Goal: Information Seeking & Learning: Check status

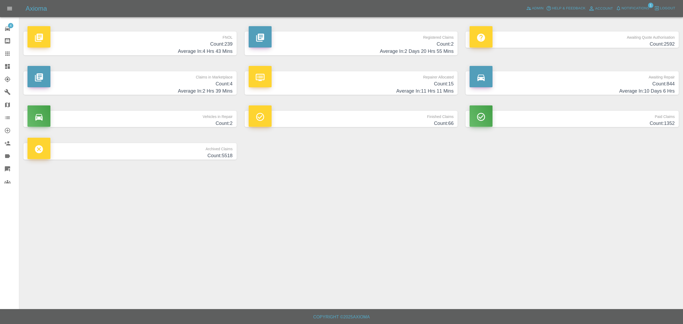
drag, startPoint x: 0, startPoint y: 0, endPoint x: 91, endPoint y: 39, distance: 98.9
click at [91, 39] on p "FNOL" at bounding box center [129, 35] width 205 height 9
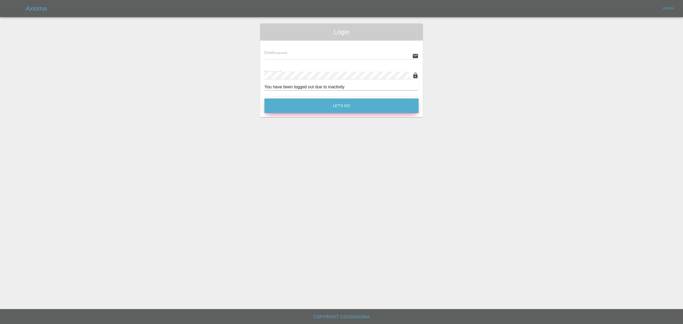
type input "stefano.sironi@axioma.co.uk"
click at [303, 105] on button "Let's Go" at bounding box center [341, 105] width 154 height 15
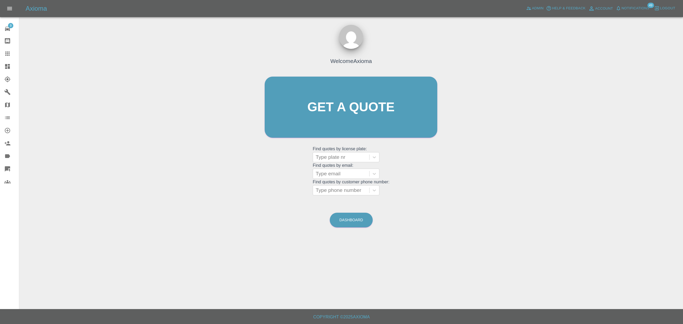
click at [11, 70] on link "Dashboard" at bounding box center [9, 66] width 19 height 13
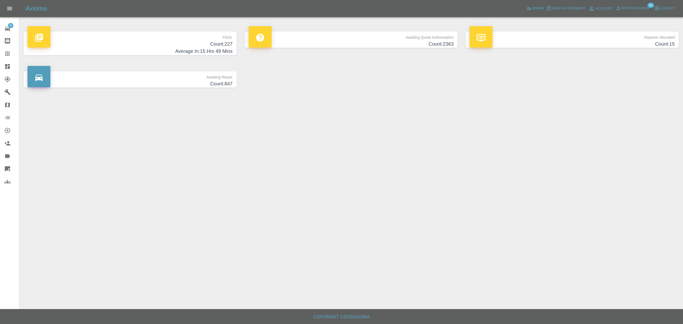
click at [140, 36] on p "FNOL" at bounding box center [129, 35] width 205 height 9
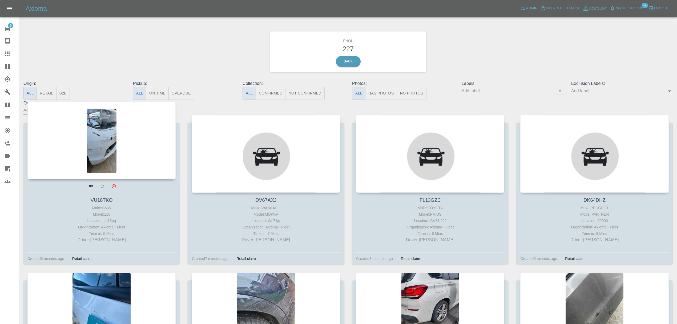
click at [103, 137] on div at bounding box center [101, 140] width 148 height 78
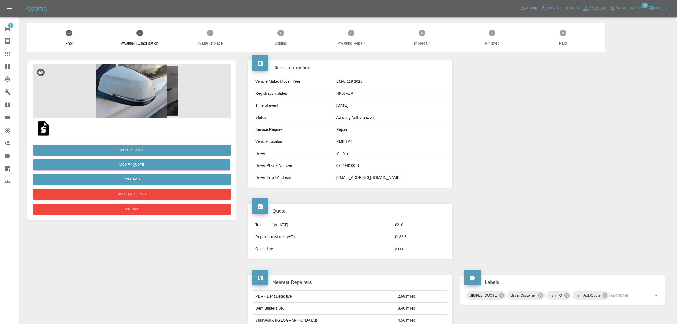
click at [141, 91] on img at bounding box center [132, 90] width 198 height 53
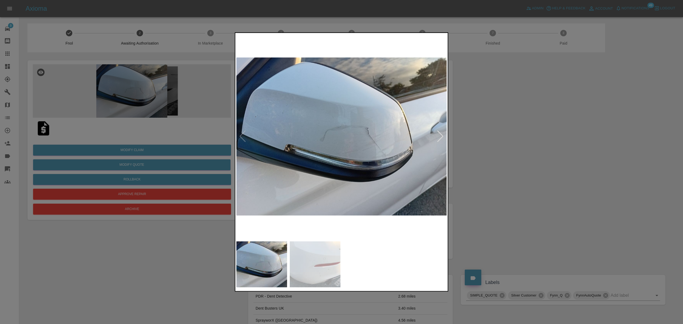
click at [443, 134] on div at bounding box center [439, 136] width 7 height 12
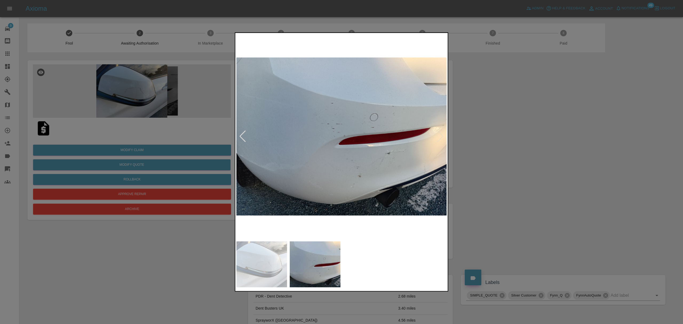
click at [520, 138] on div at bounding box center [341, 162] width 683 height 324
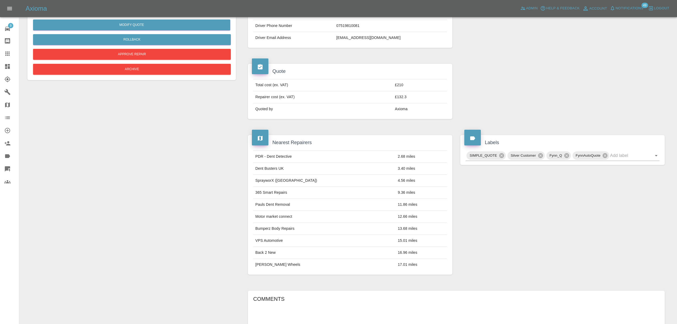
scroll to position [284, 0]
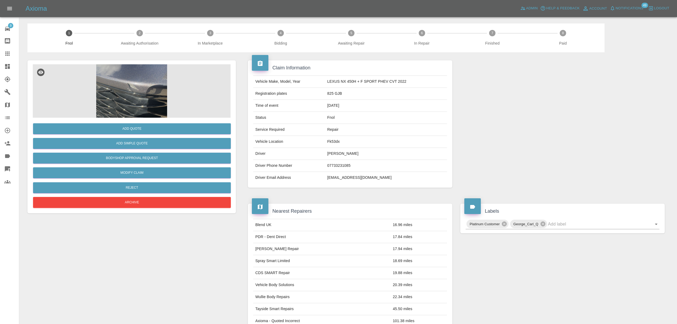
click at [159, 96] on img at bounding box center [132, 90] width 198 height 53
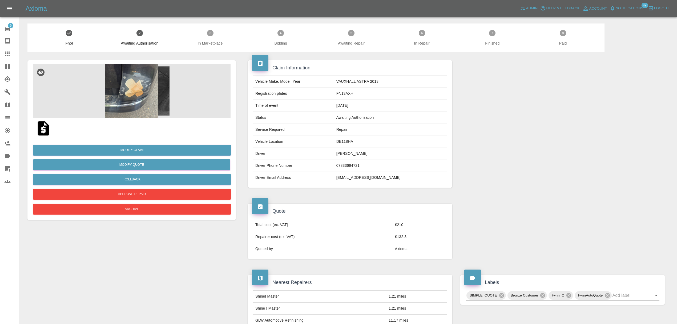
click at [148, 99] on img at bounding box center [132, 90] width 198 height 53
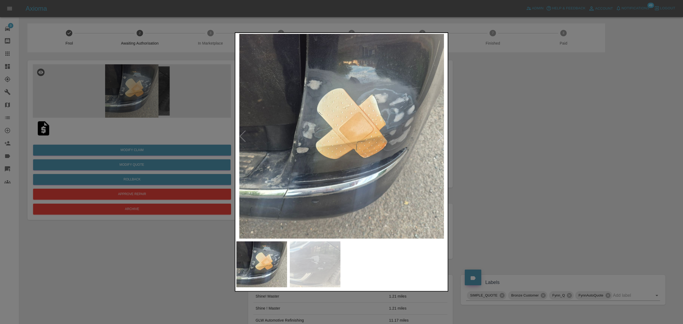
click at [437, 138] on div at bounding box center [439, 136] width 7 height 12
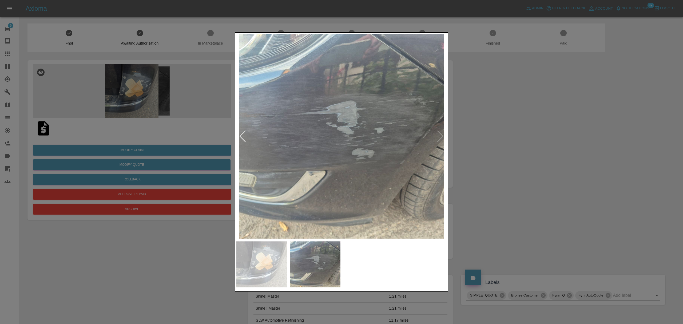
click at [498, 142] on div at bounding box center [341, 162] width 683 height 324
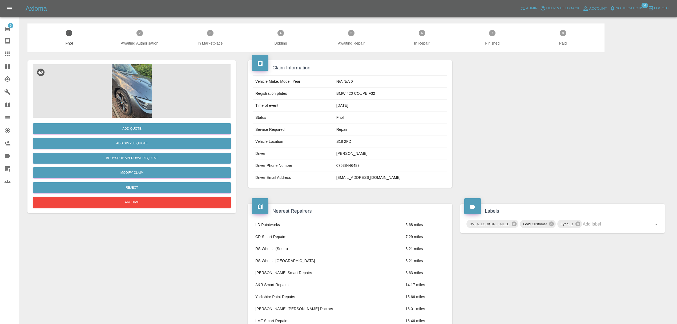
click at [132, 100] on img at bounding box center [132, 90] width 198 height 53
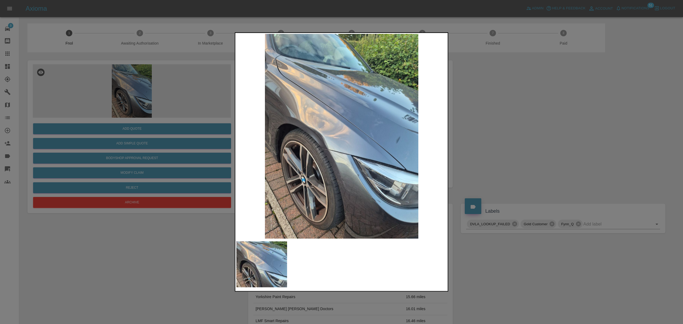
click at [482, 129] on div at bounding box center [341, 162] width 683 height 324
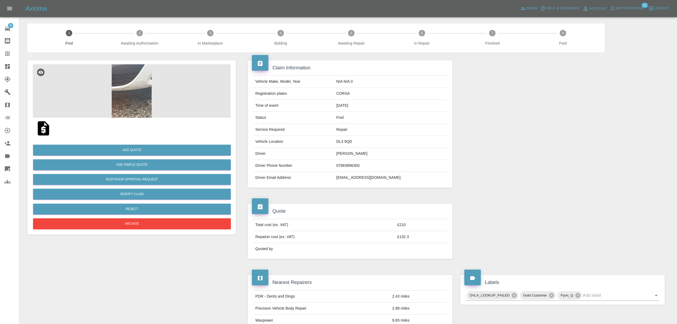
click at [127, 90] on img at bounding box center [132, 90] width 198 height 53
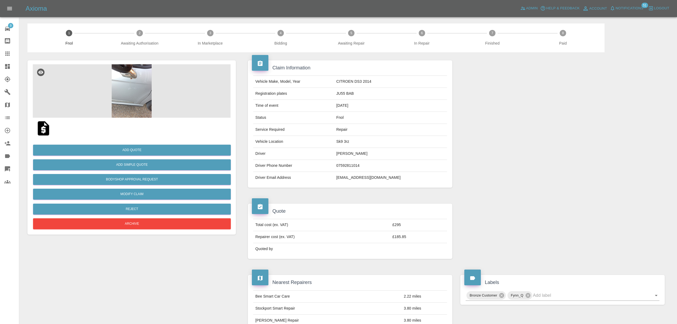
click at [130, 92] on img at bounding box center [132, 90] width 198 height 53
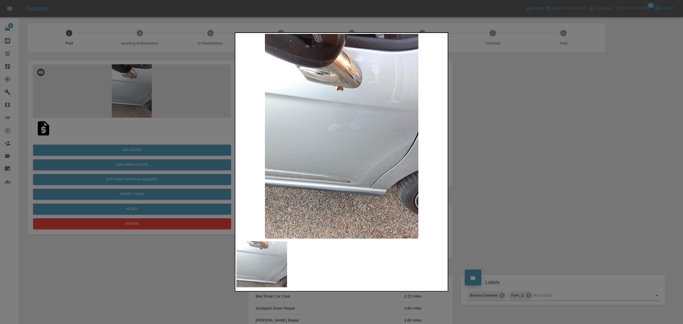
click at [469, 106] on div at bounding box center [341, 162] width 683 height 324
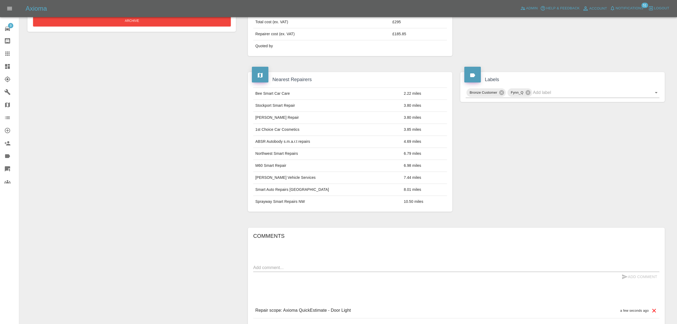
scroll to position [262, 0]
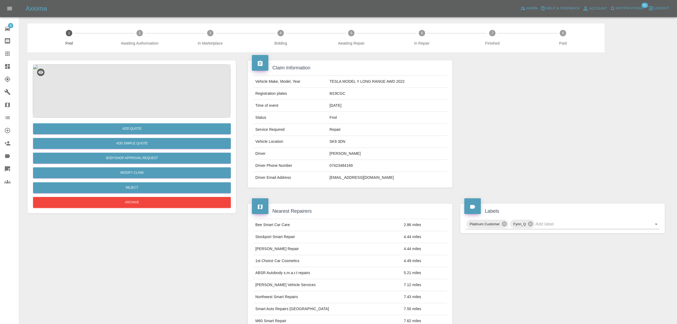
click at [138, 90] on img at bounding box center [132, 90] width 198 height 53
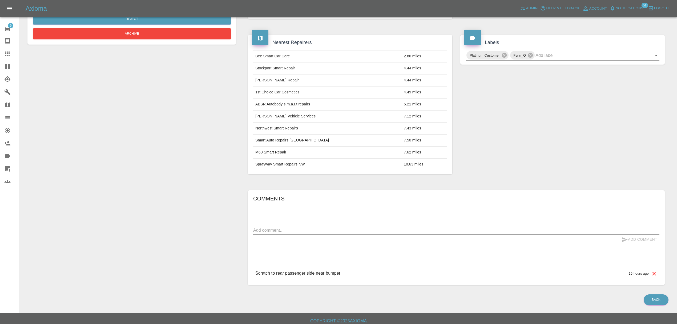
scroll to position [174, 0]
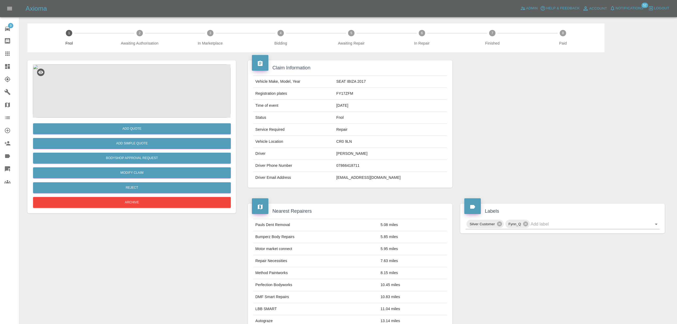
click at [139, 94] on img at bounding box center [132, 90] width 198 height 53
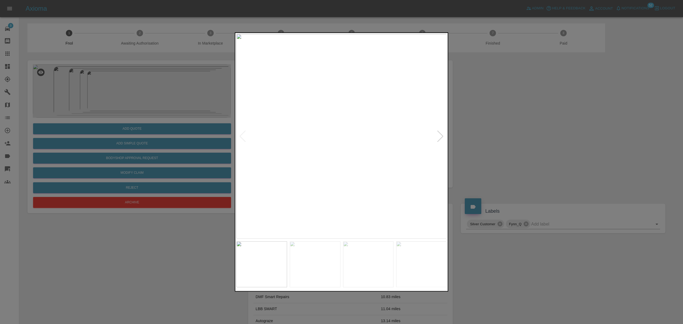
click at [439, 136] on div at bounding box center [439, 136] width 7 height 12
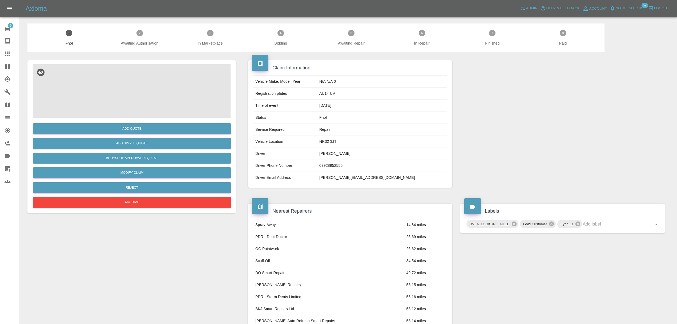
click at [149, 99] on img at bounding box center [132, 90] width 198 height 53
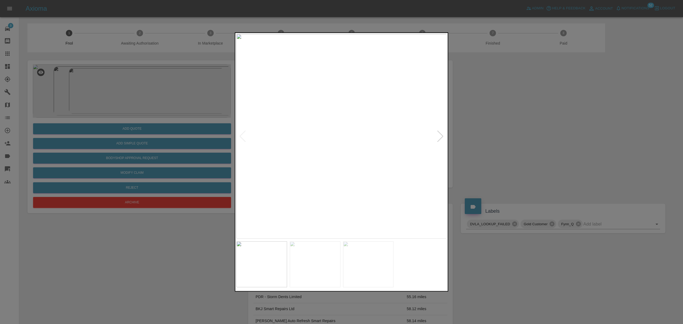
click at [438, 136] on div at bounding box center [439, 136] width 7 height 12
click at [504, 136] on div at bounding box center [341, 162] width 683 height 324
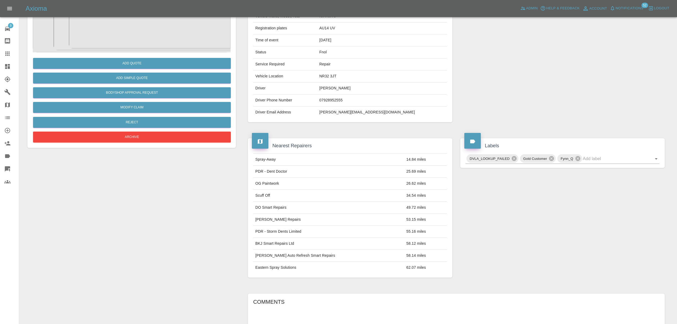
scroll to position [174, 0]
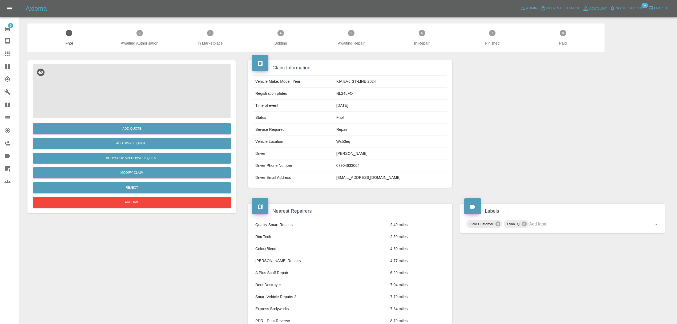
click at [125, 94] on img at bounding box center [132, 90] width 198 height 53
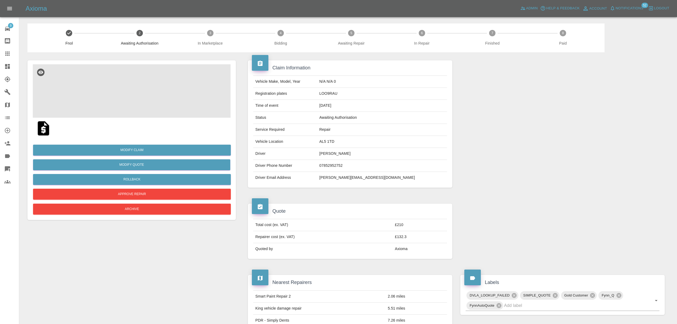
click at [129, 83] on img at bounding box center [132, 90] width 198 height 53
click at [140, 81] on img at bounding box center [132, 90] width 198 height 53
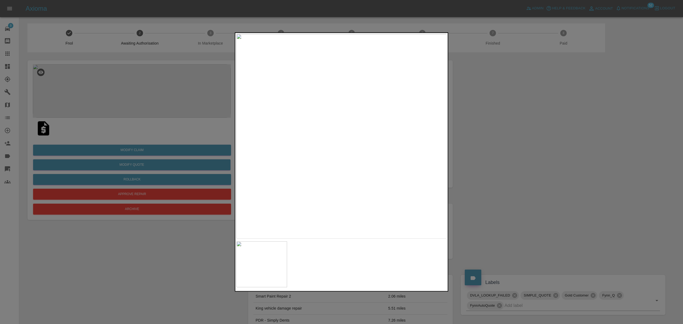
click at [488, 118] on div at bounding box center [341, 162] width 683 height 324
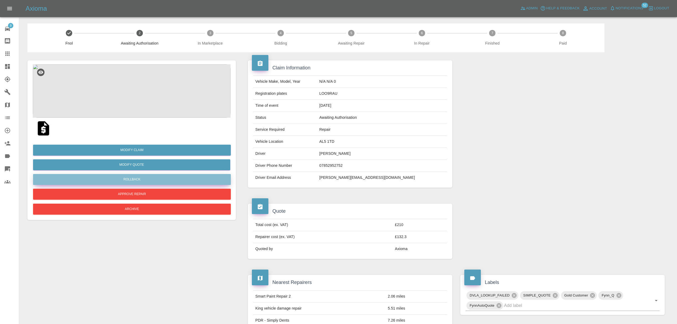
click at [135, 175] on button "Rollback" at bounding box center [132, 179] width 198 height 11
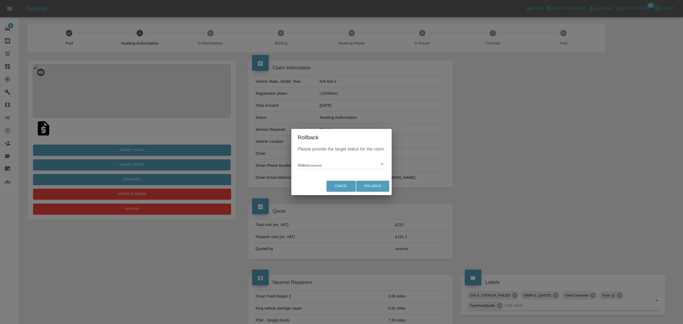
click at [328, 162] on body "Axioma Admin Help & Feedback Account Notifications 52 Logout 9 Repair home Body…" at bounding box center [341, 291] width 683 height 583
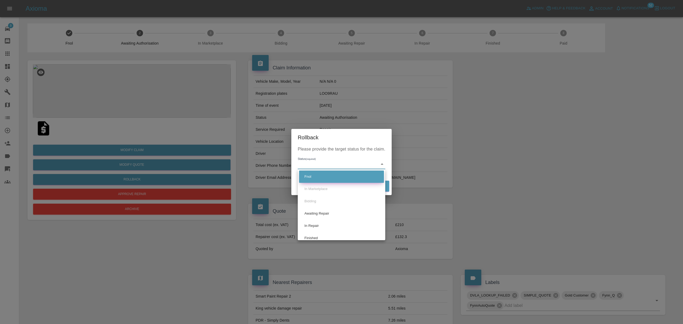
click at [323, 174] on li "Fnol" at bounding box center [341, 176] width 85 height 12
type input "fnol"
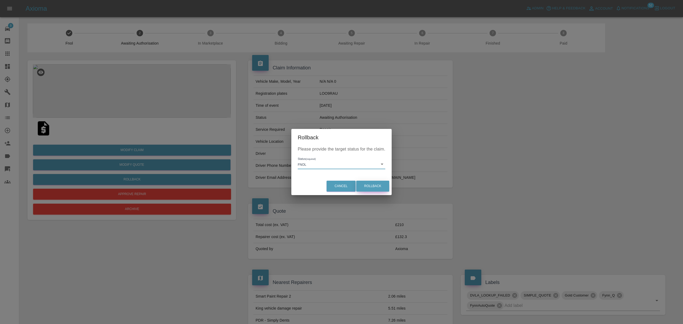
click at [372, 182] on button "Rollback" at bounding box center [372, 186] width 33 height 11
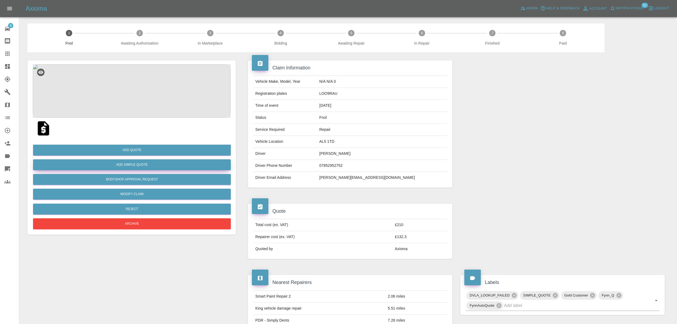
click at [140, 162] on button "Add Simple Quote" at bounding box center [132, 164] width 198 height 11
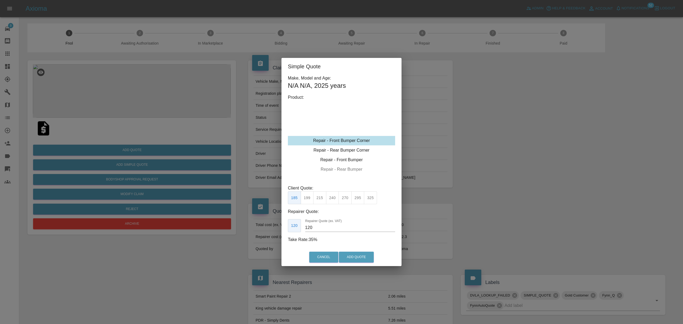
click at [371, 141] on div "Repair - Front Bumper Corner" at bounding box center [341, 141] width 107 height 10
click at [333, 198] on button "240" at bounding box center [332, 197] width 13 height 13
type input "150"
click at [319, 256] on button "Cancel" at bounding box center [323, 256] width 29 height 11
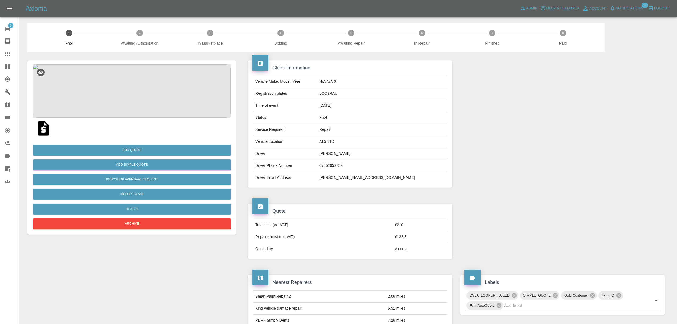
click at [532, 3] on div "Axioma Admin Help & Feedback Account Notifications 53 Logout" at bounding box center [338, 8] width 677 height 17
click at [528, 9] on span "Admin" at bounding box center [532, 8] width 12 height 6
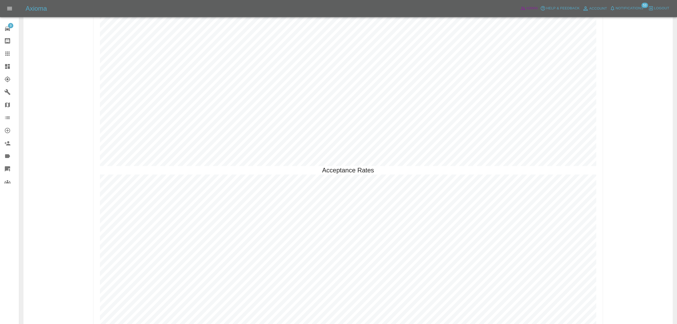
scroll to position [1388, 0]
click at [13, 66] on div at bounding box center [11, 66] width 15 height 6
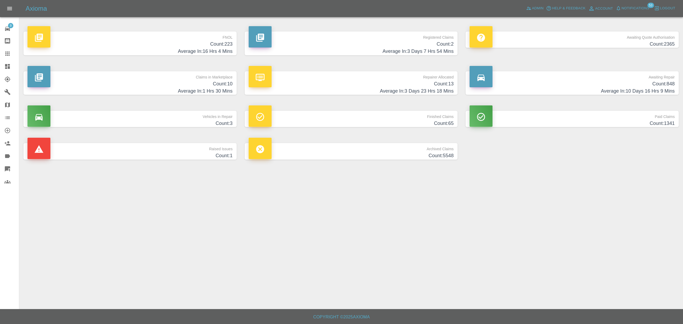
click at [189, 86] on h4 "Count: 10" at bounding box center [129, 83] width 205 height 7
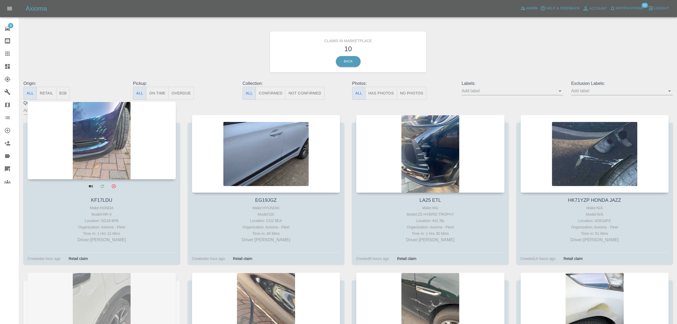
click at [120, 152] on div at bounding box center [101, 140] width 149 height 78
click at [117, 147] on div at bounding box center [101, 140] width 149 height 78
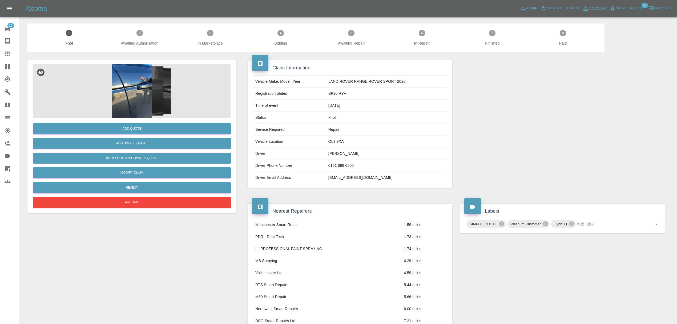
click at [139, 95] on img at bounding box center [132, 90] width 198 height 53
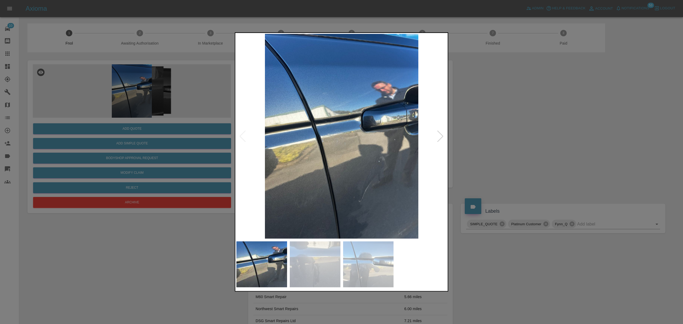
click at [438, 139] on div at bounding box center [439, 136] width 7 height 12
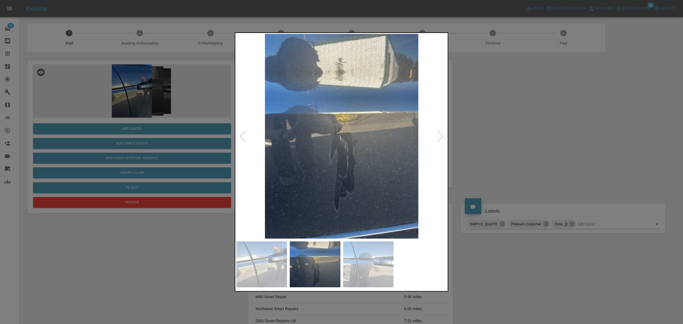
click at [438, 139] on div at bounding box center [439, 136] width 7 height 12
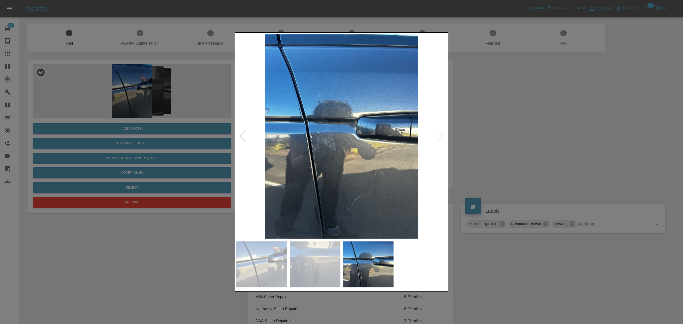
click at [503, 136] on div at bounding box center [341, 162] width 683 height 324
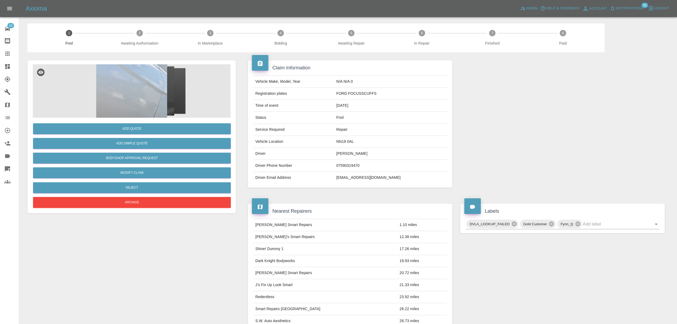
click at [132, 85] on img at bounding box center [132, 90] width 198 height 53
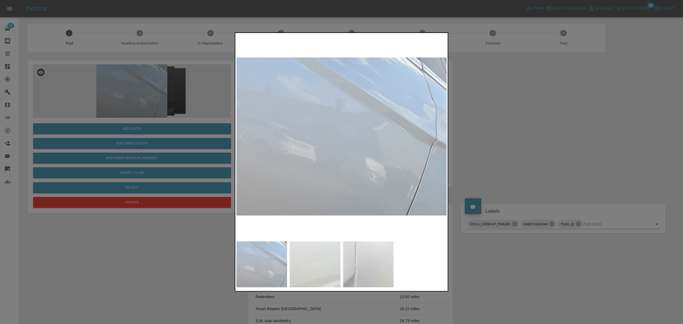
click at [443, 138] on div at bounding box center [439, 136] width 7 height 12
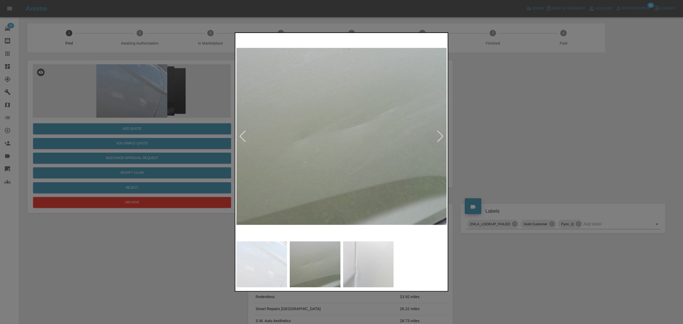
click at [443, 138] on div at bounding box center [439, 136] width 7 height 12
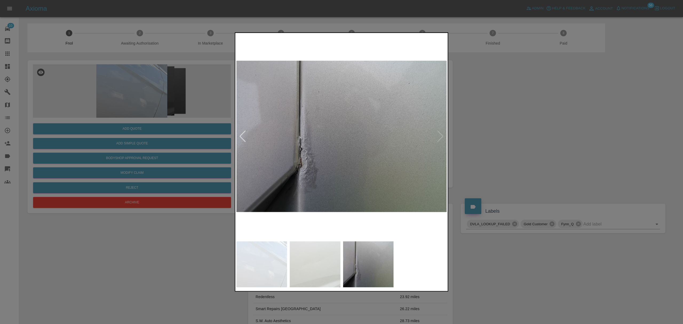
click at [487, 137] on div at bounding box center [341, 162] width 683 height 324
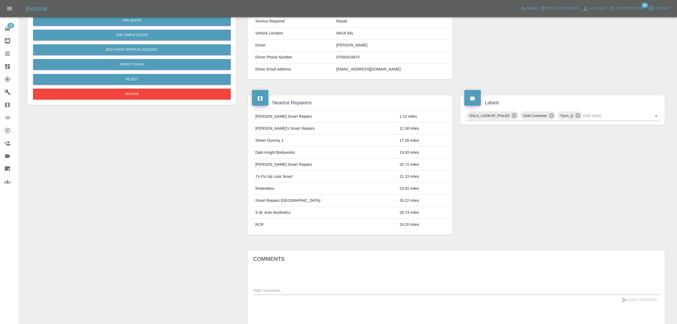
scroll to position [167, 0]
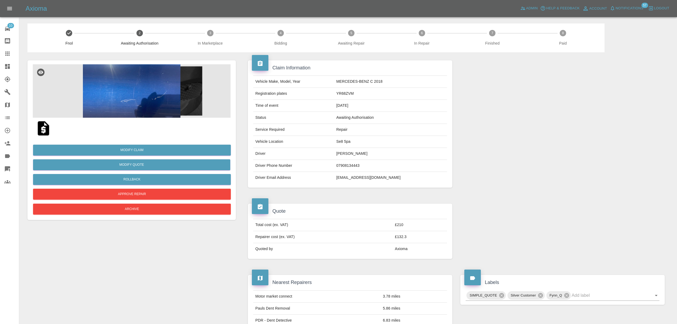
click at [128, 95] on img at bounding box center [132, 90] width 198 height 53
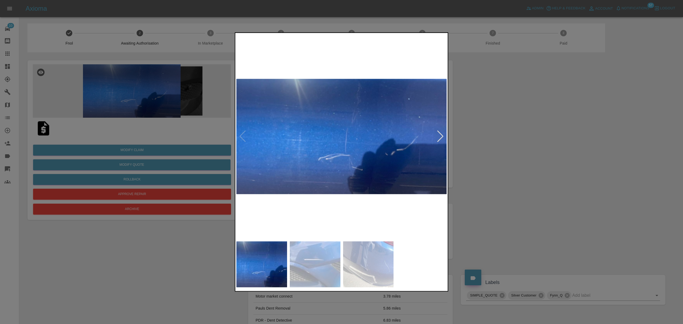
click at [439, 143] on img at bounding box center [341, 136] width 210 height 205
click at [433, 138] on img at bounding box center [341, 136] width 210 height 205
click at [439, 135] on div at bounding box center [439, 136] width 7 height 12
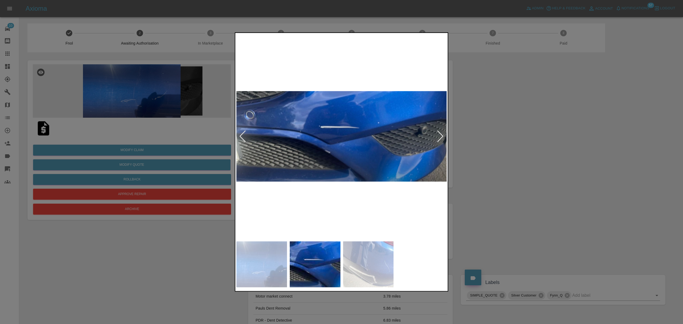
click at [439, 135] on div at bounding box center [439, 136] width 7 height 12
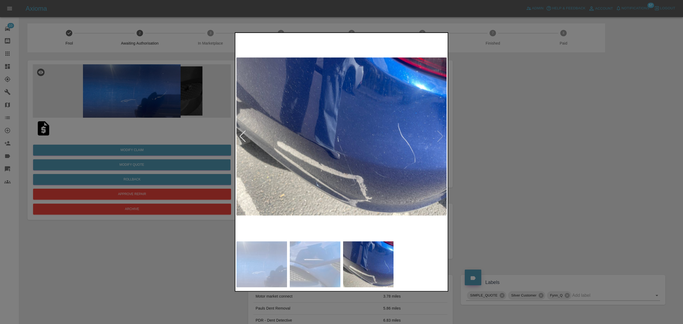
click at [479, 146] on div at bounding box center [341, 162] width 683 height 324
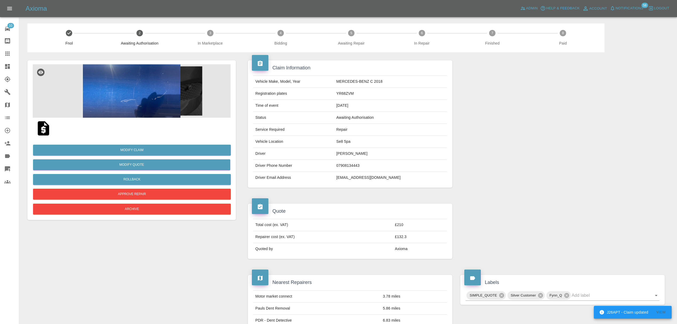
click at [166, 96] on img at bounding box center [132, 90] width 198 height 53
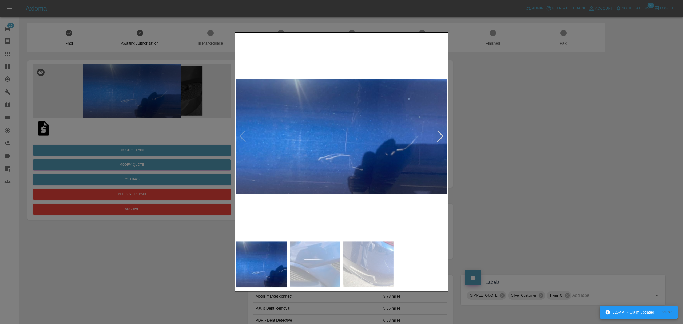
click at [444, 137] on img at bounding box center [341, 136] width 210 height 205
click at [440, 137] on div at bounding box center [439, 136] width 7 height 12
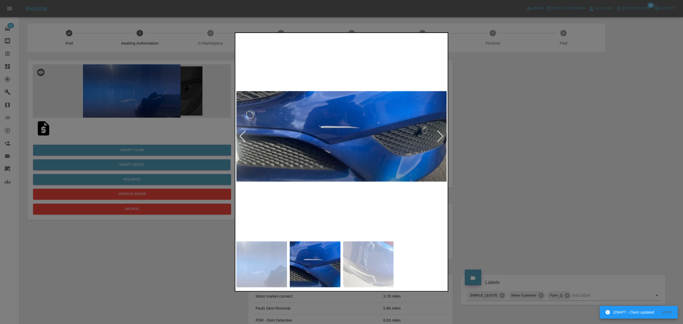
click at [440, 137] on div at bounding box center [439, 136] width 7 height 12
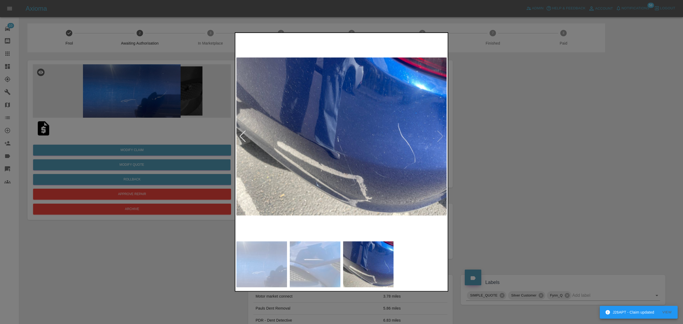
click at [239, 136] on div at bounding box center [242, 136] width 7 height 12
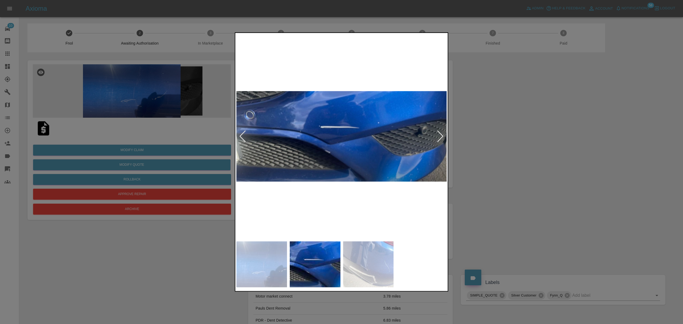
click at [491, 150] on div at bounding box center [341, 162] width 683 height 324
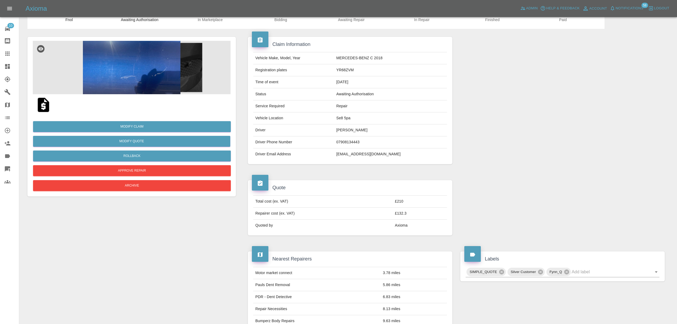
scroll to position [20, 0]
